Goal: Find specific page/section: Find specific page/section

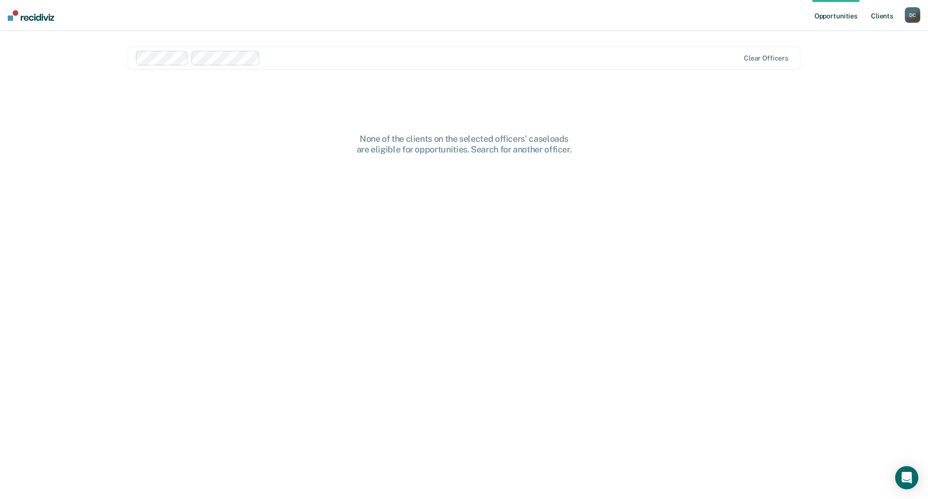
click at [881, 16] on link "Client s" at bounding box center [882, 15] width 26 height 31
